Goal: Task Accomplishment & Management: Manage account settings

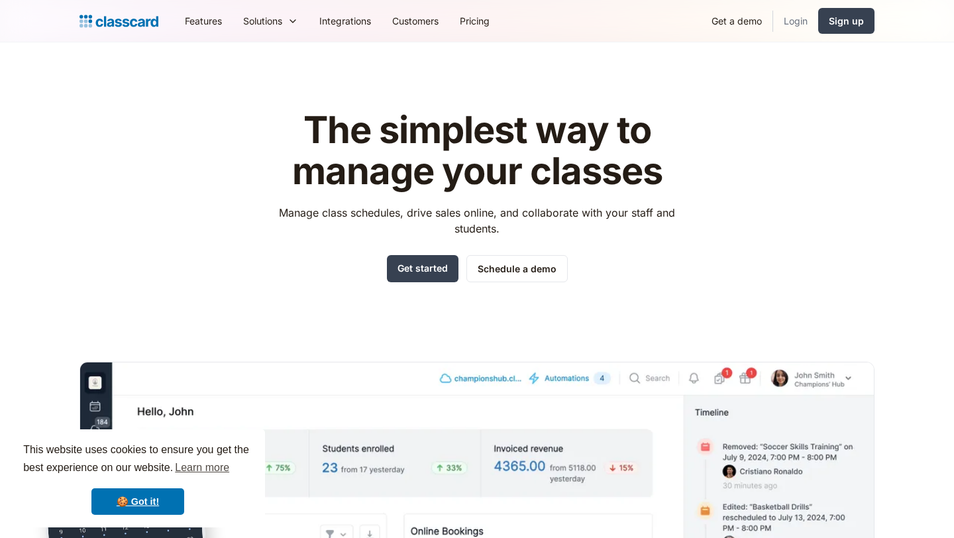
click at [799, 23] on link "Login" at bounding box center [795, 21] width 45 height 30
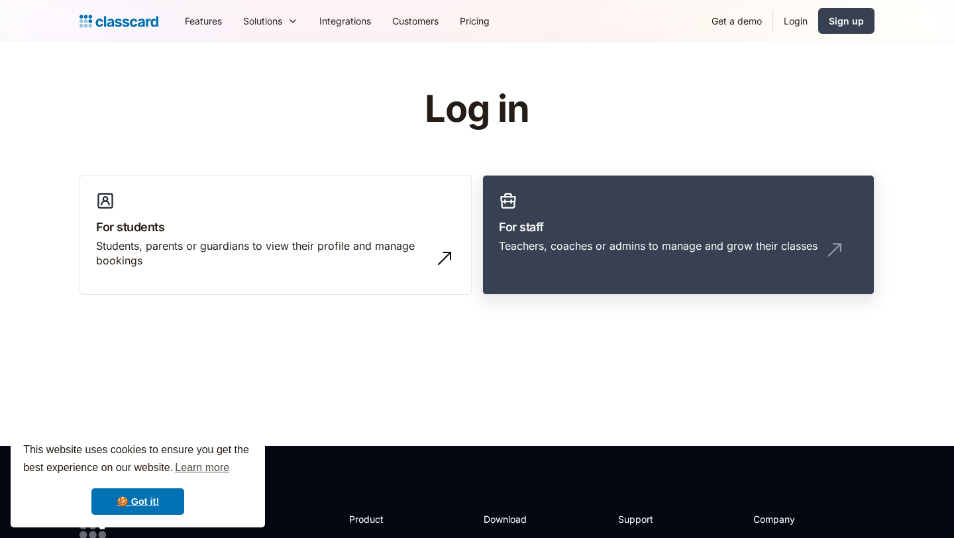
click at [569, 180] on link "For staff Teachers, coaches or admins to manage and grow their classes" at bounding box center [678, 235] width 392 height 121
